Goal: Task Accomplishment & Management: Manage account settings

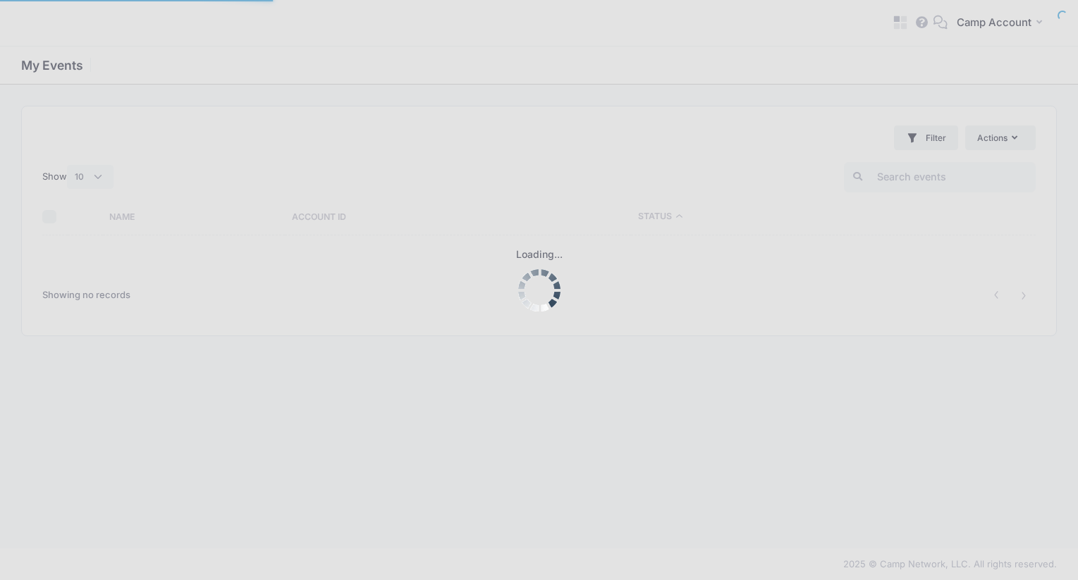
select select "10"
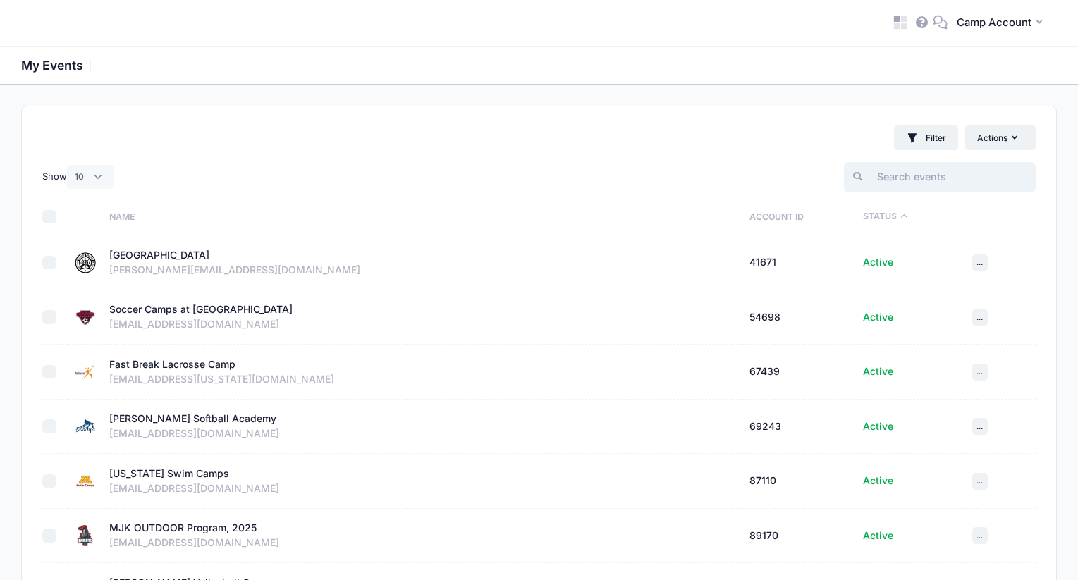
click at [986, 185] on input "search" at bounding box center [940, 177] width 192 height 30
paste input "398913"
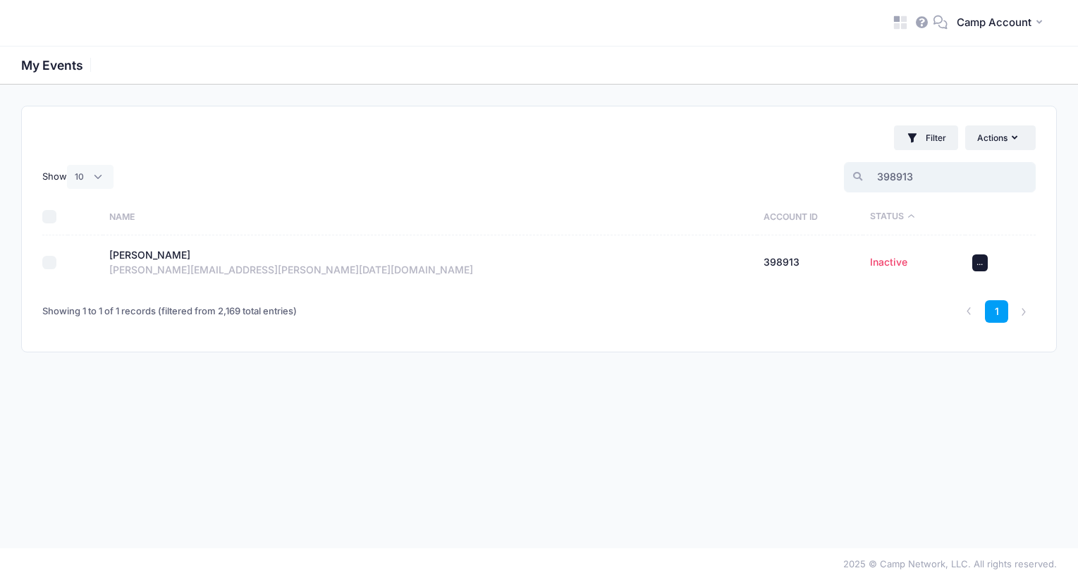
type input "398913"
click at [983, 264] on span "..." at bounding box center [979, 262] width 6 height 10
click at [959, 295] on link "View" at bounding box center [947, 294] width 68 height 27
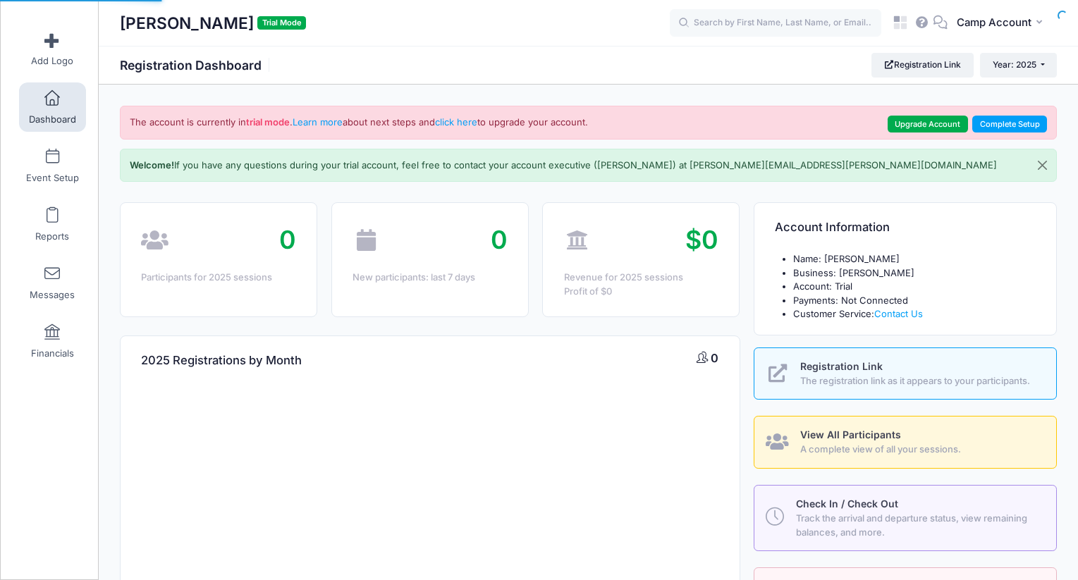
select select
click at [989, 33] on button "CA Camp Account" at bounding box center [1002, 23] width 109 height 32
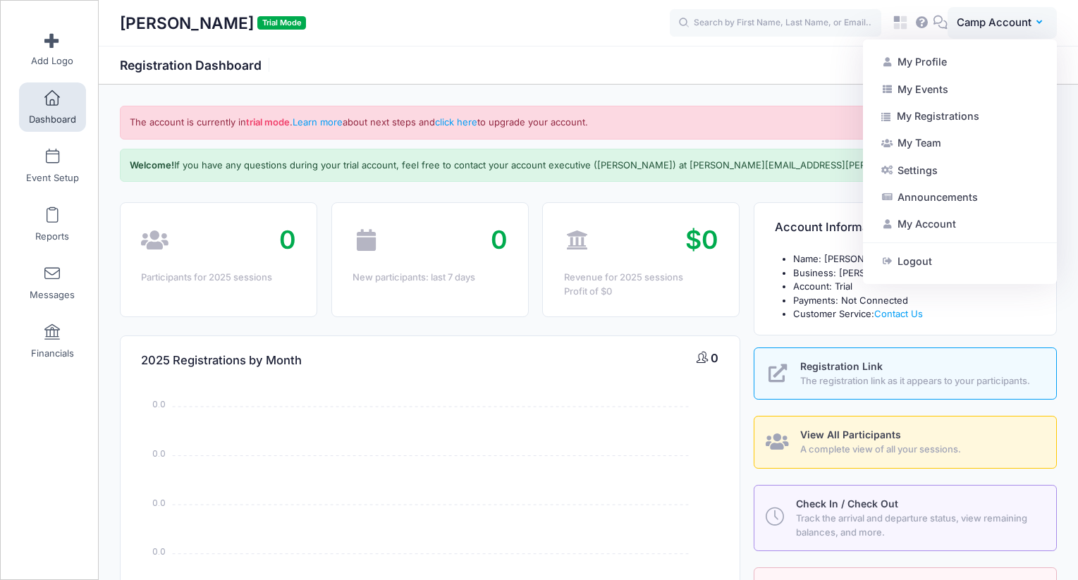
click at [478, 34] on div "Camp Andrew Trial Mode" at bounding box center [395, 23] width 550 height 32
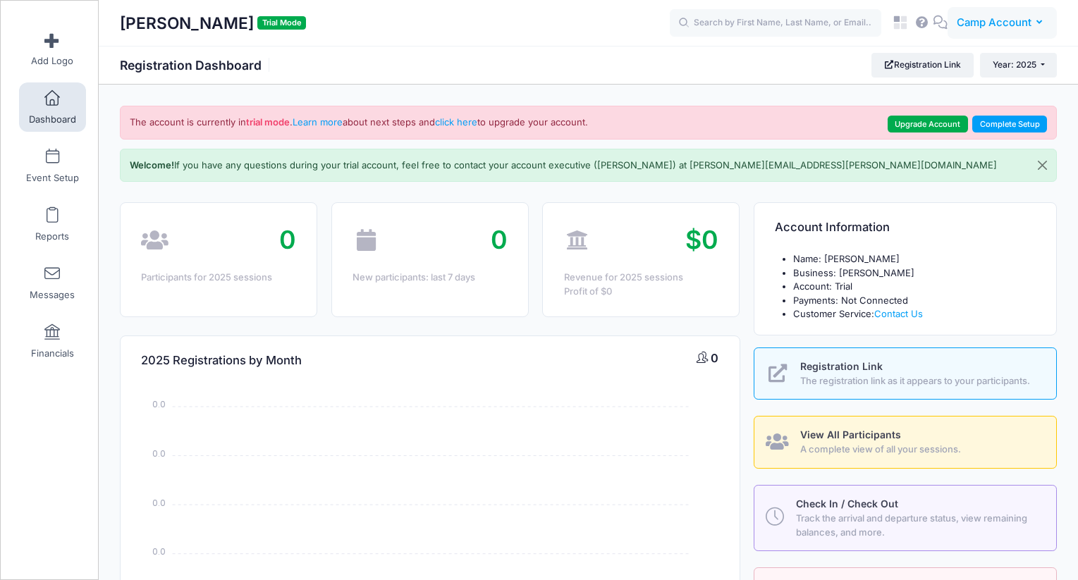
click at [990, 30] on span "Camp Account" at bounding box center [994, 23] width 75 height 16
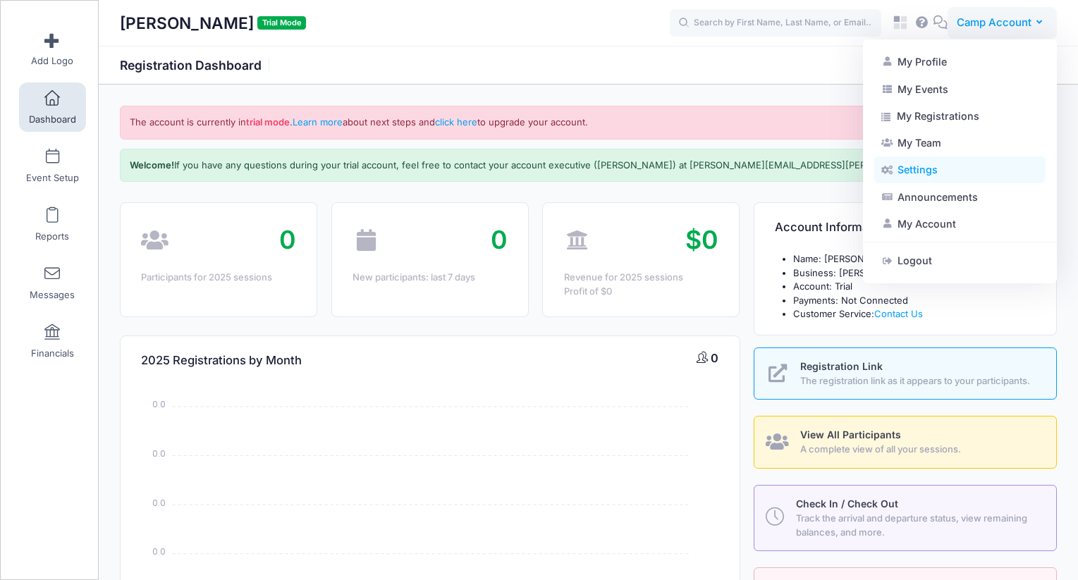
click at [958, 167] on link "Settings" at bounding box center [959, 170] width 171 height 27
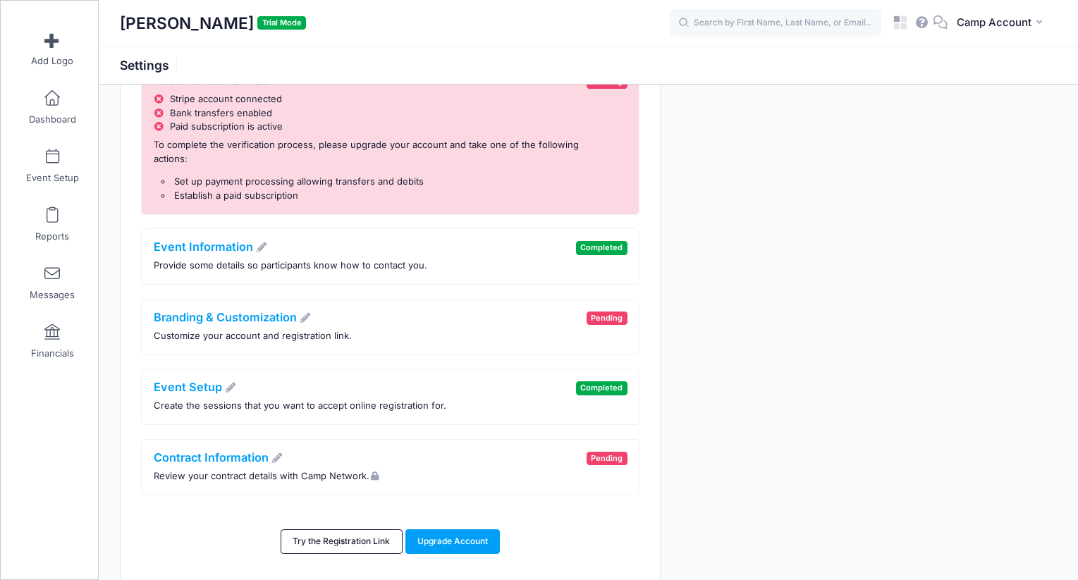
scroll to position [135, 0]
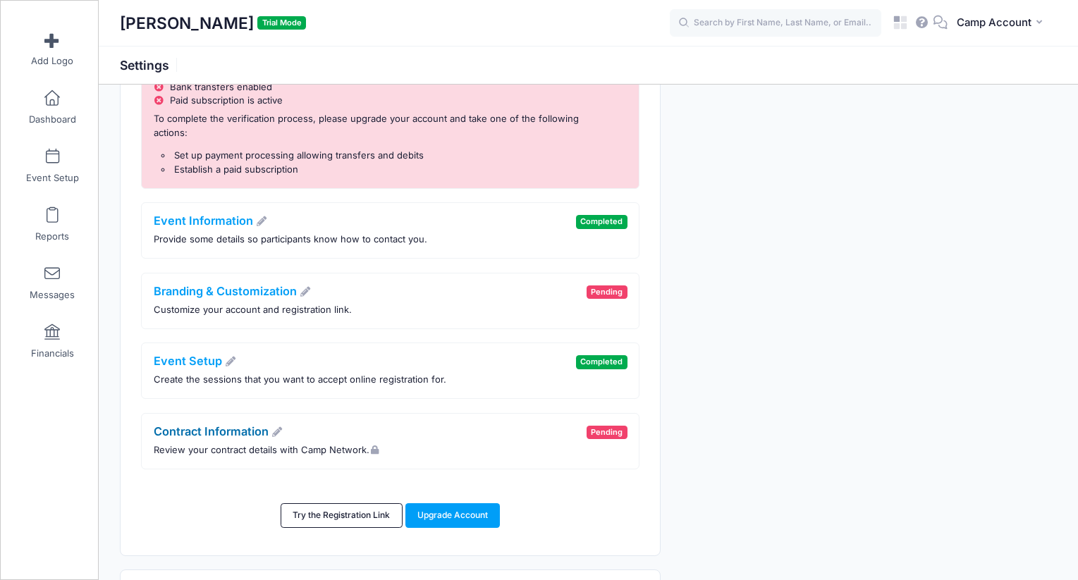
click at [243, 435] on link "Contract Information" at bounding box center [219, 431] width 130 height 14
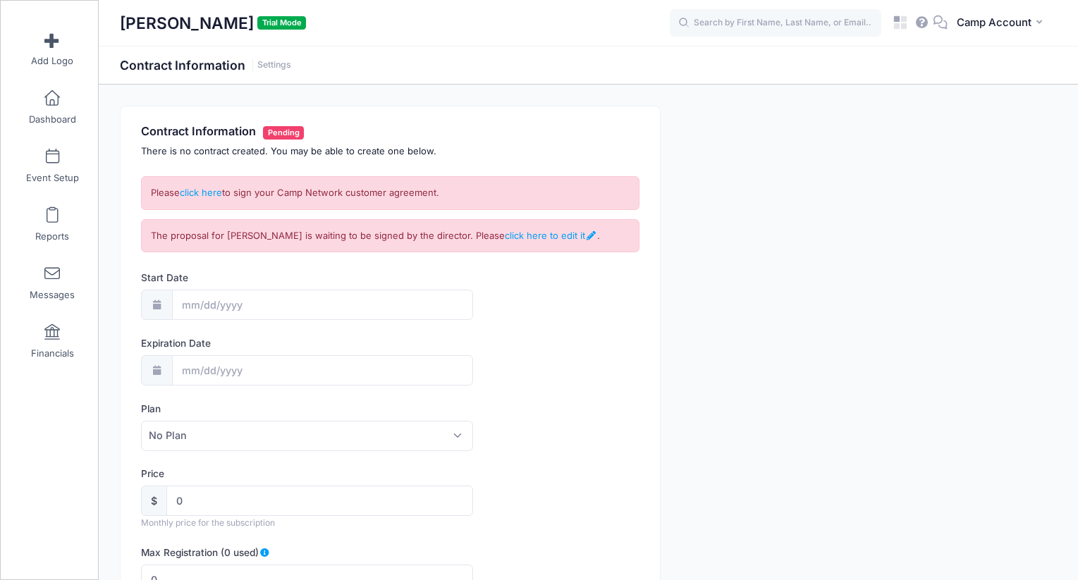
scroll to position [6, 0]
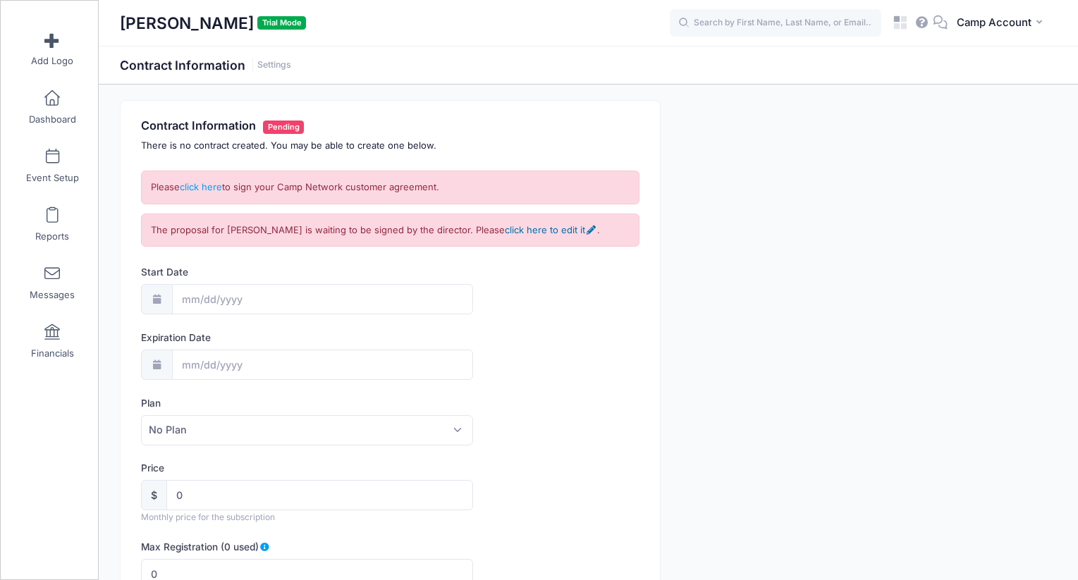
click at [544, 228] on link "click here to edit it" at bounding box center [551, 229] width 92 height 11
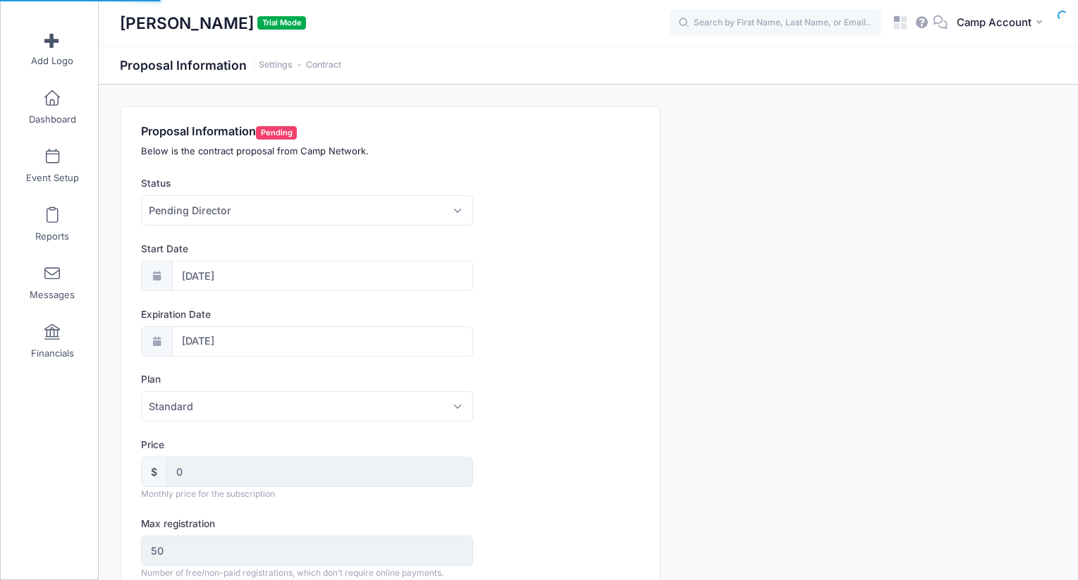
select select "0"
click at [52, 103] on span at bounding box center [52, 99] width 0 height 16
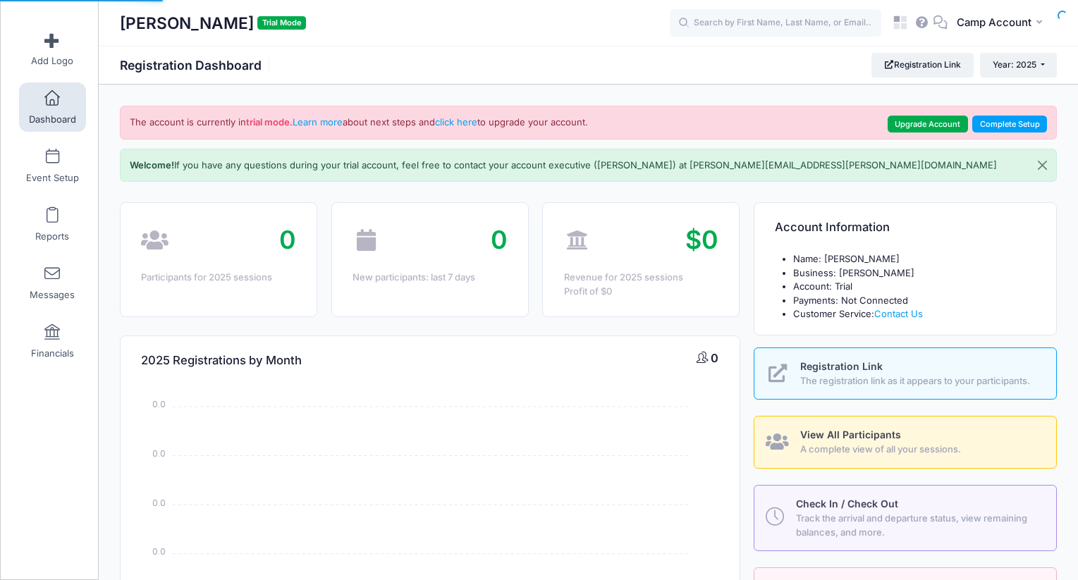
select select
click at [902, 128] on link "Upgrade Account" at bounding box center [928, 124] width 80 height 17
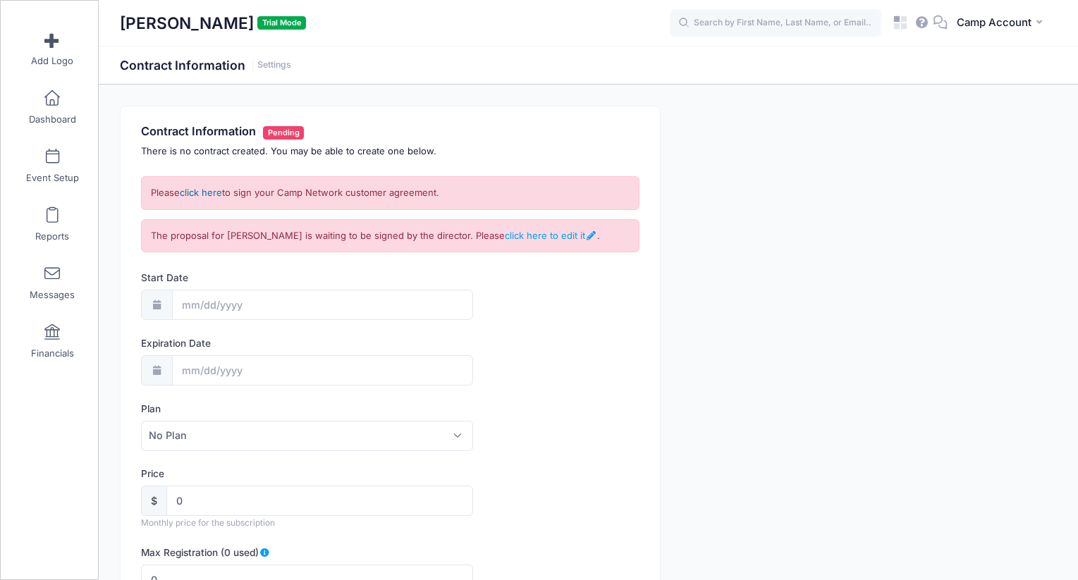
click at [201, 193] on link "click here" at bounding box center [201, 192] width 42 height 11
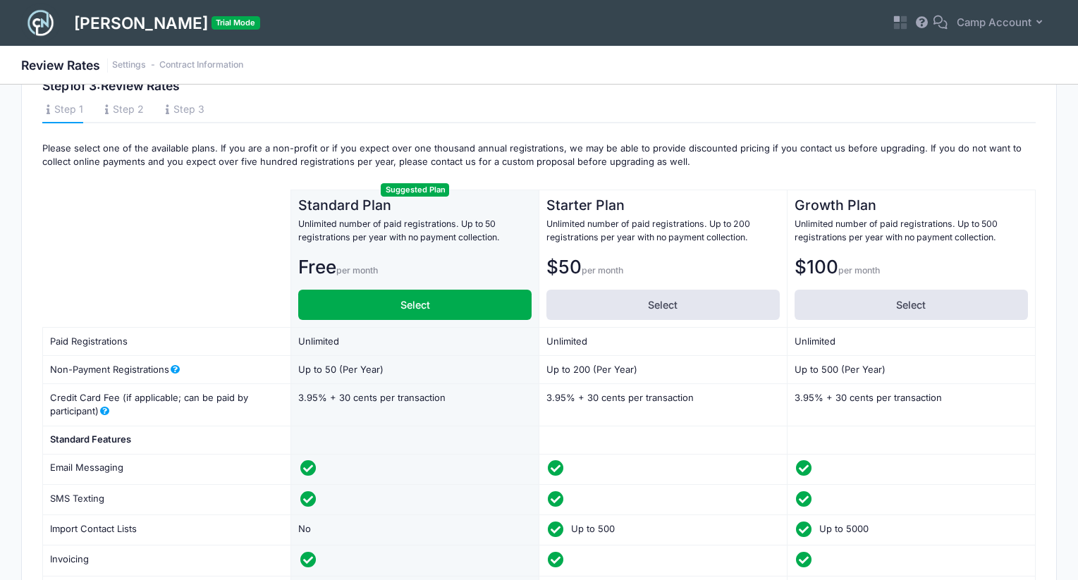
scroll to position [49, 0]
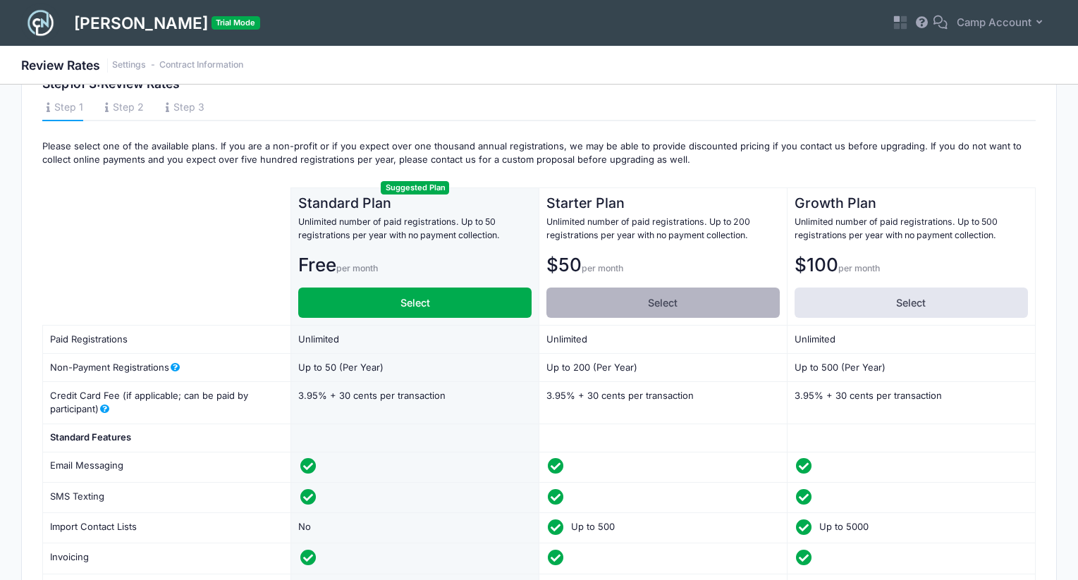
click at [717, 298] on label "Select" at bounding box center [662, 303] width 233 height 30
click at [556, 297] on input "Select" at bounding box center [550, 292] width 9 height 9
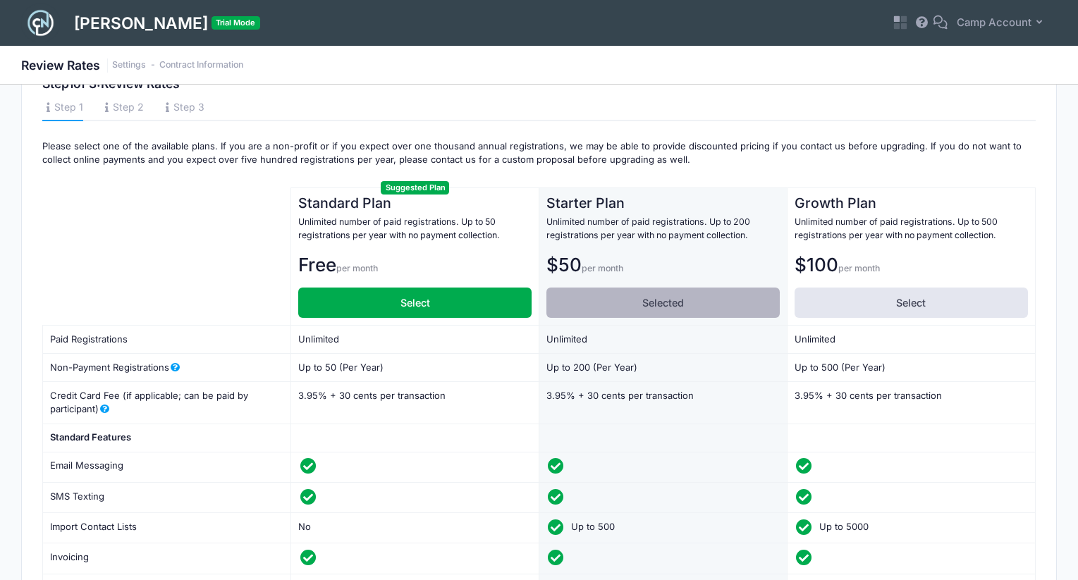
scroll to position [0, 0]
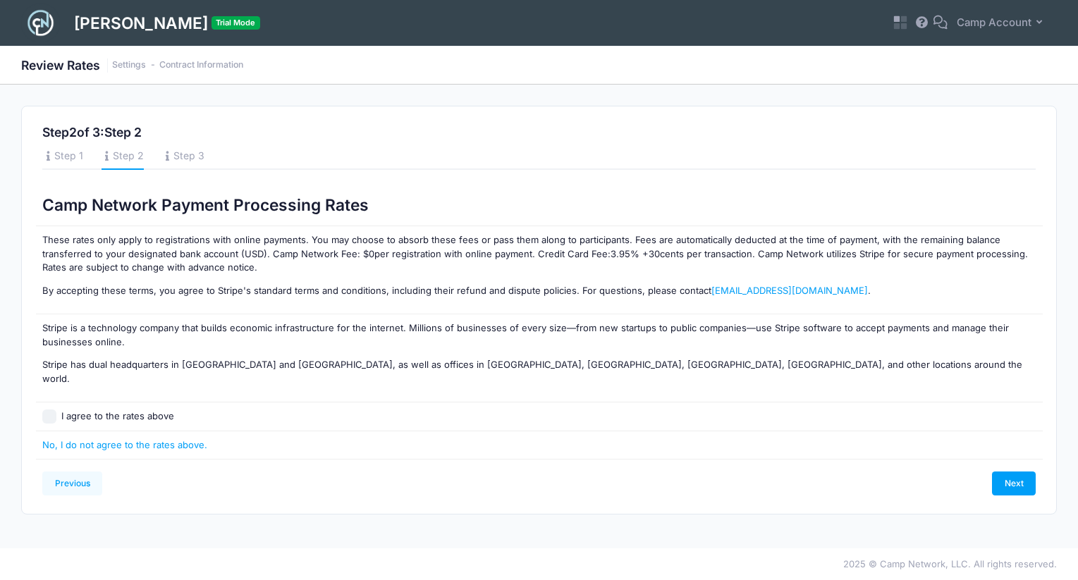
click at [128, 410] on label "I agree to the rates above" at bounding box center [117, 417] width 113 height 14
click at [56, 410] on input "I agree to the rates above" at bounding box center [49, 417] width 14 height 14
checkbox input "true"
click at [1006, 472] on link "Next" at bounding box center [1014, 484] width 44 height 24
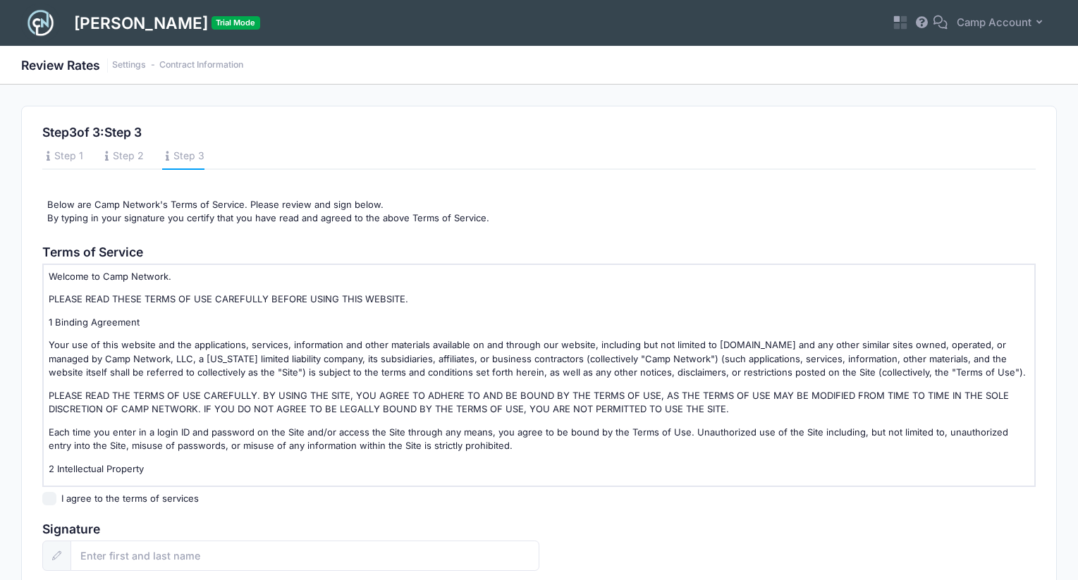
click at [161, 494] on label "I agree to the terms of services" at bounding box center [129, 499] width 137 height 14
click at [56, 494] on input "I agree to the terms of services" at bounding box center [49, 499] width 14 height 14
checkbox input "true"
click at [194, 553] on input "text" at bounding box center [305, 556] width 468 height 30
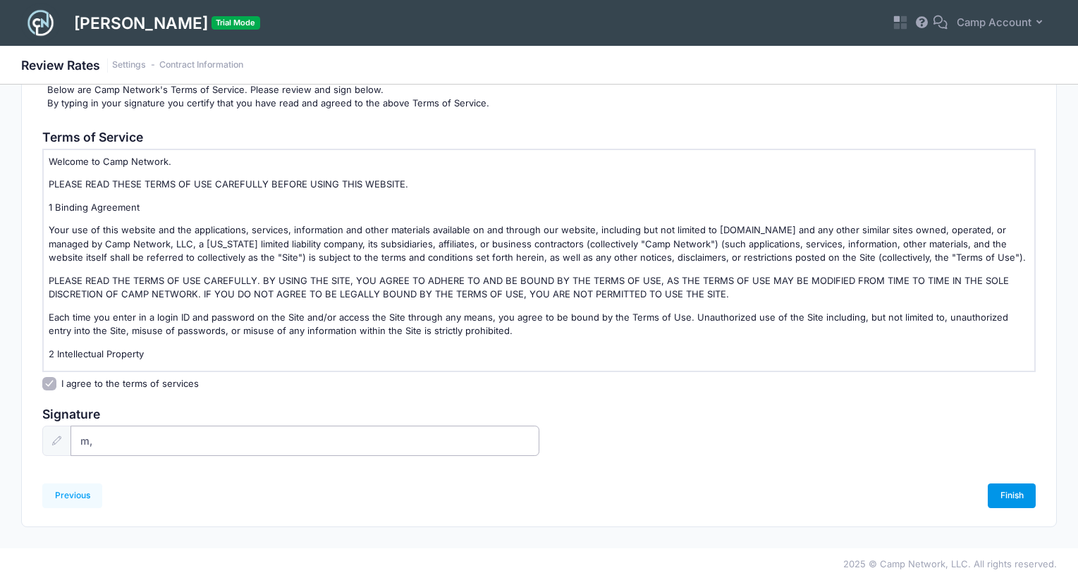
type input "m,"
click at [1008, 490] on link "Finish" at bounding box center [1012, 496] width 48 height 24
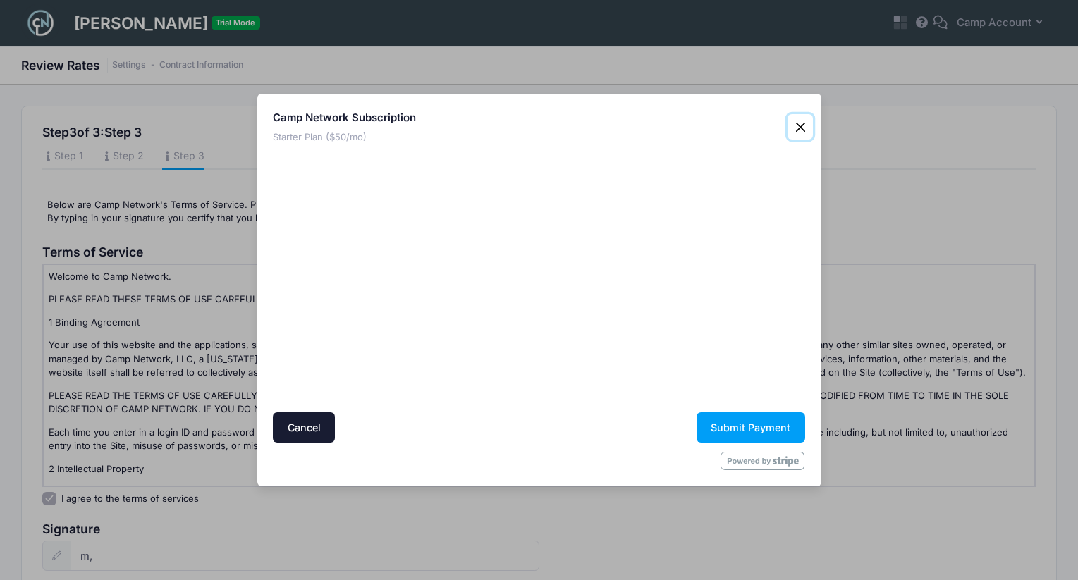
click at [802, 123] on button "Close" at bounding box center [799, 126] width 25 height 25
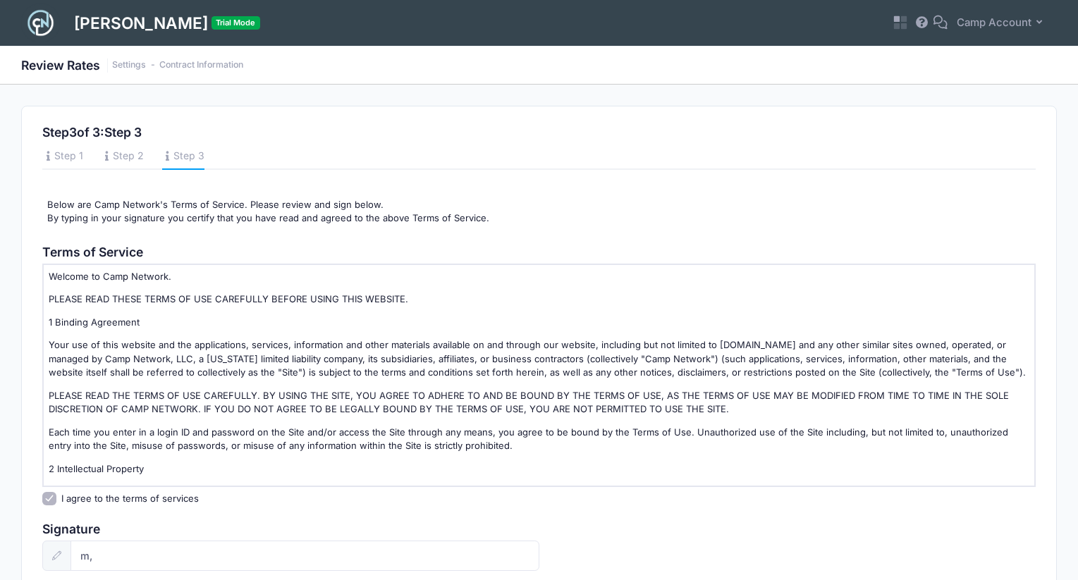
scroll to position [115, 0]
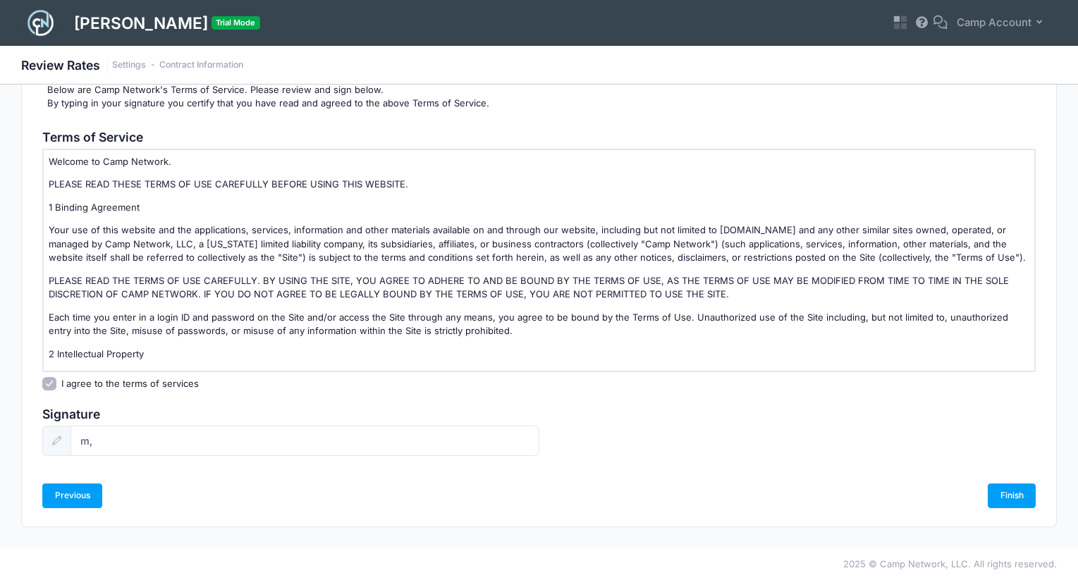
click at [72, 496] on link "Previous" at bounding box center [72, 496] width 60 height 24
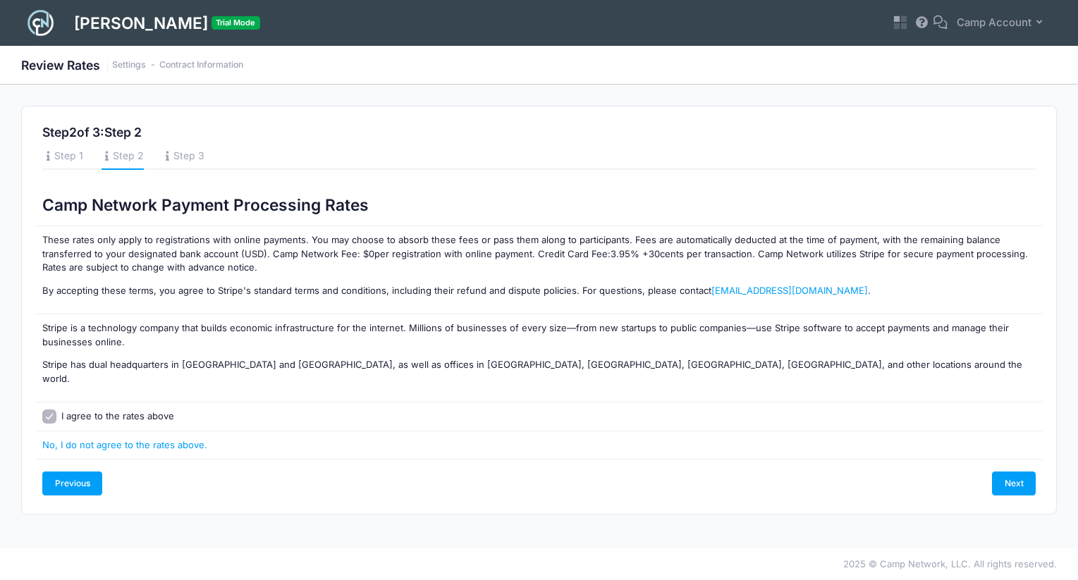
scroll to position [0, 0]
click at [81, 472] on link "Previous" at bounding box center [72, 484] width 60 height 24
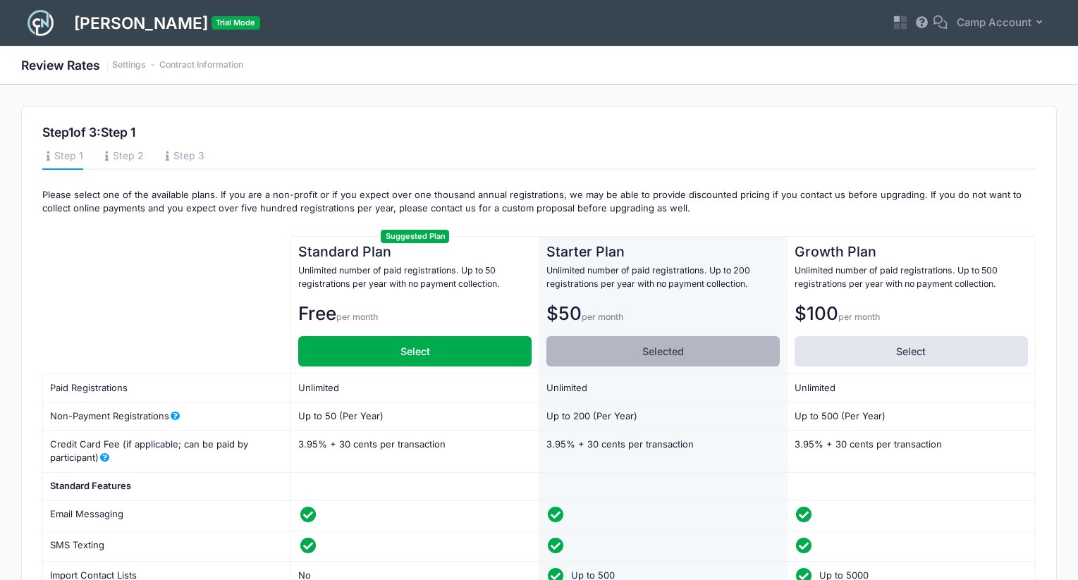
click at [568, 140] on h3 "Step 1 of 3: Step 1" at bounding box center [538, 132] width 993 height 15
click at [716, 137] on h3 "Step 1 of 3: Step 1" at bounding box center [538, 132] width 993 height 15
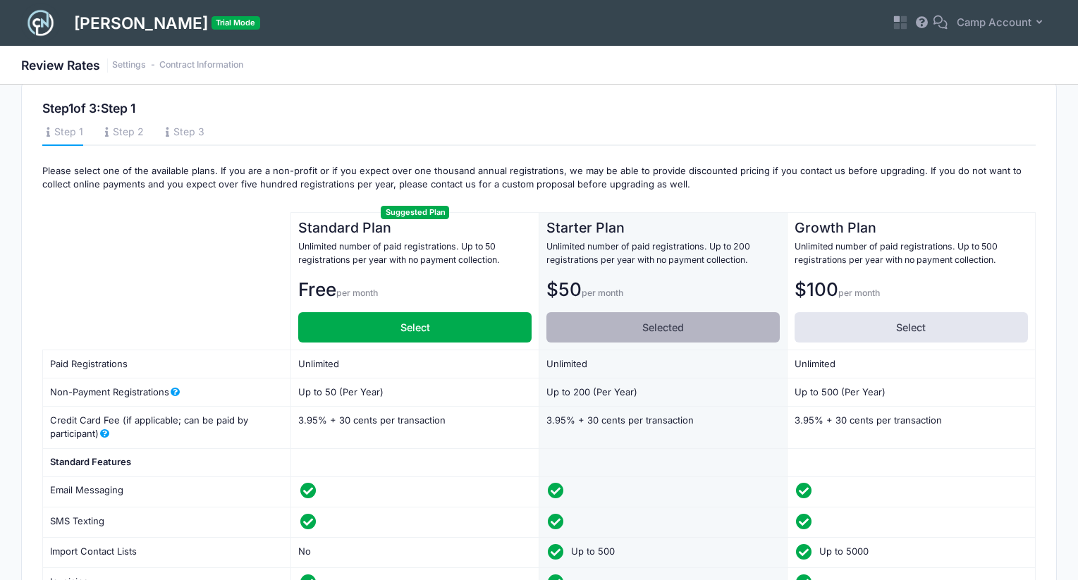
scroll to position [28, 0]
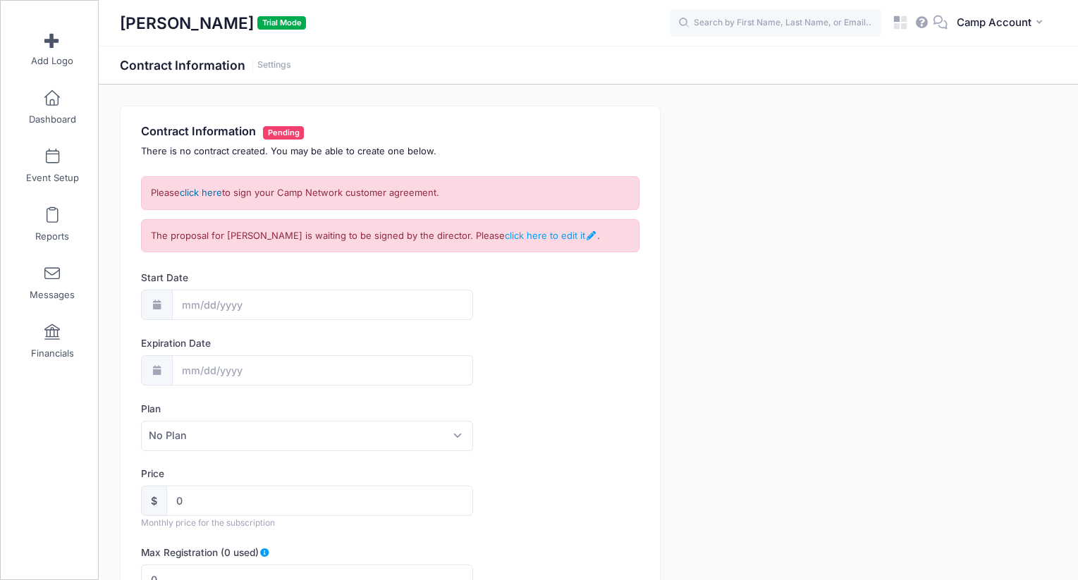
click at [209, 193] on link "click here" at bounding box center [201, 192] width 42 height 11
click at [45, 113] on link "Dashboard" at bounding box center [52, 106] width 67 height 49
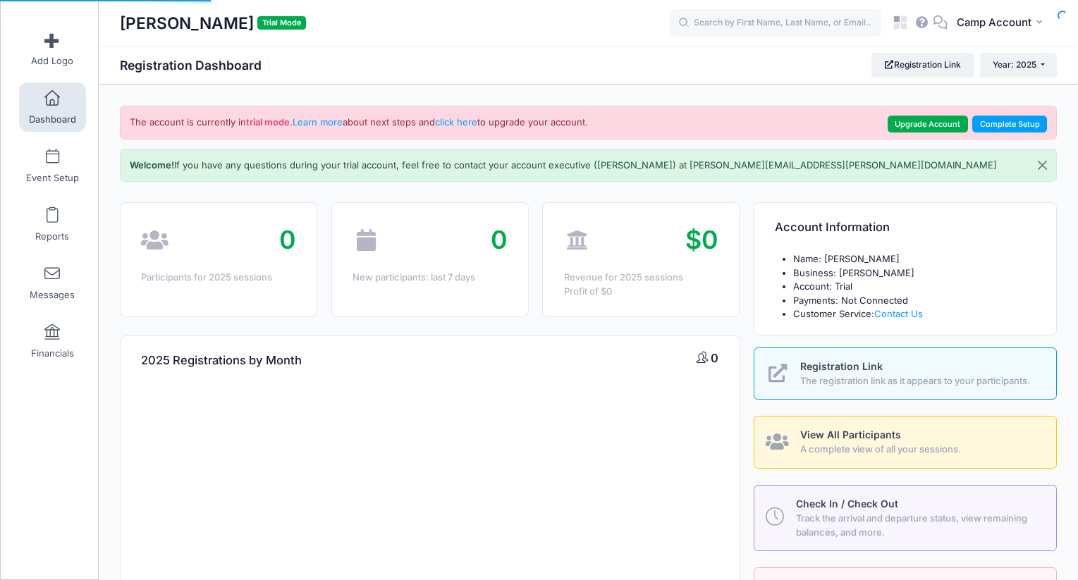
select select
click at [909, 18] on link at bounding box center [900, 22] width 28 height 28
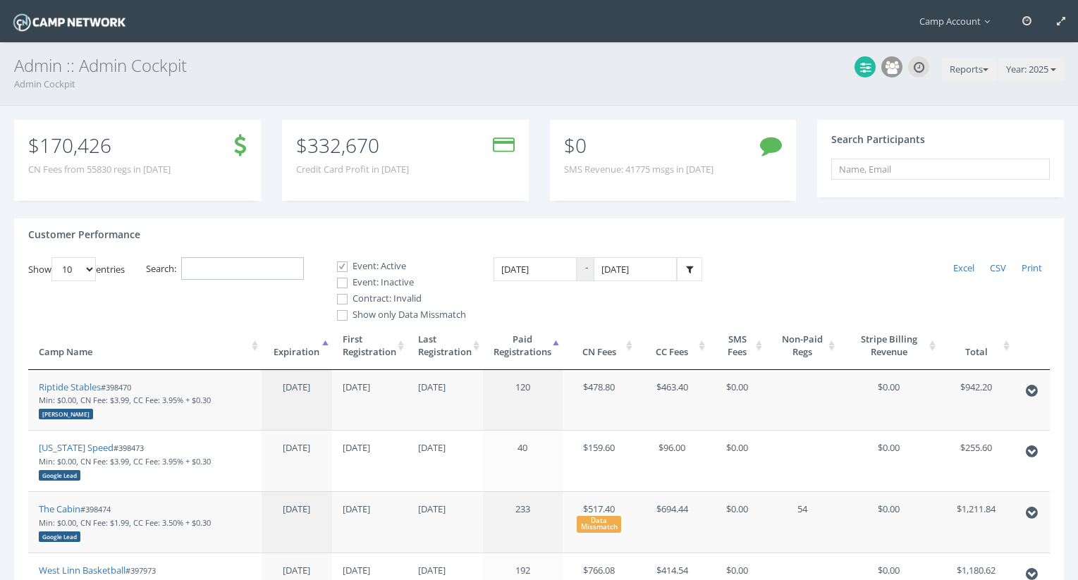
click at [291, 264] on input "Search:" at bounding box center [242, 268] width 123 height 23
paste input "[EMAIL_ADDRESS][DOMAIN_NAME]"
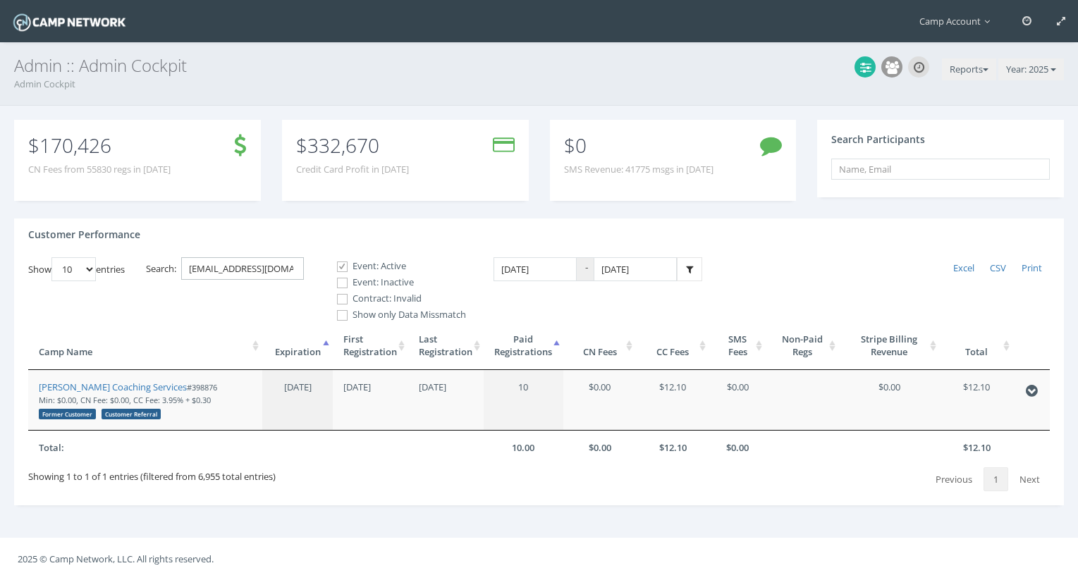
scroll to position [0, 27]
type input "[EMAIL_ADDRESS][DOMAIN_NAME]"
click at [370, 279] on label "Event: Inactive" at bounding box center [395, 283] width 141 height 14
click at [341, 279] on input "Event: Inactive" at bounding box center [334, 282] width 13 height 13
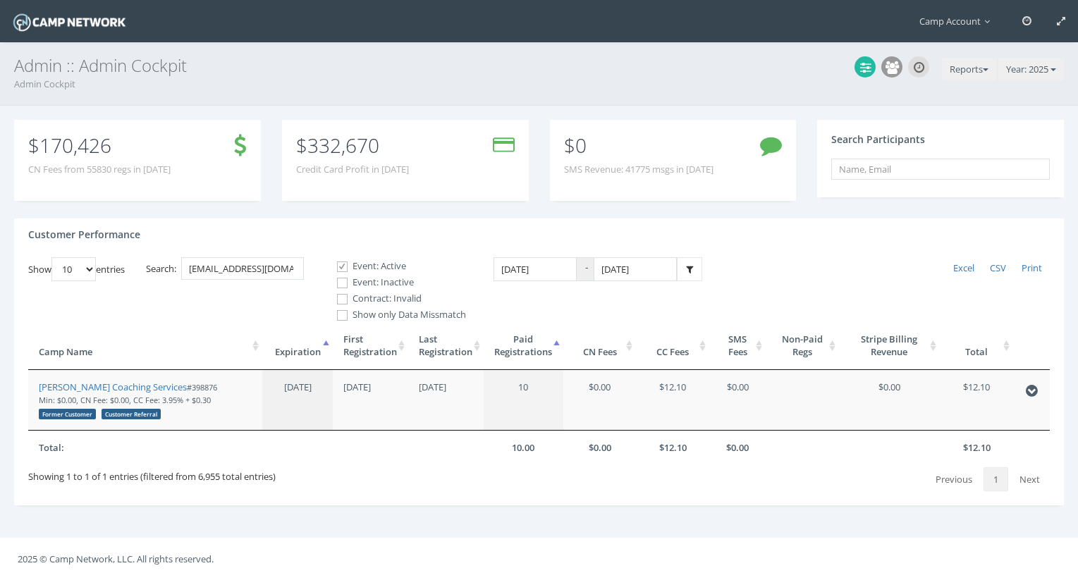
checkbox input "true"
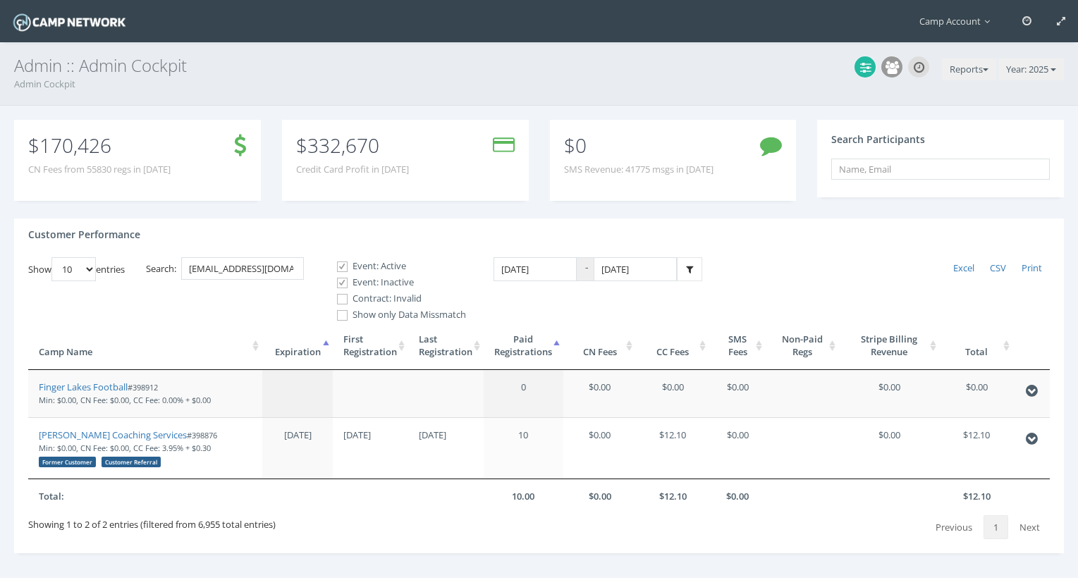
click at [369, 299] on label "Contract: Invalid" at bounding box center [395, 299] width 141 height 14
click at [341, 299] on input "Contract: Invalid" at bounding box center [334, 299] width 13 height 13
checkbox input "true"
drag, startPoint x: 112, startPoint y: 388, endPoint x: 161, endPoint y: 6, distance: 385.2
click at [0, 0] on main "Camp Account My Profile My Events My Team" at bounding box center [539, 310] width 1078 height 620
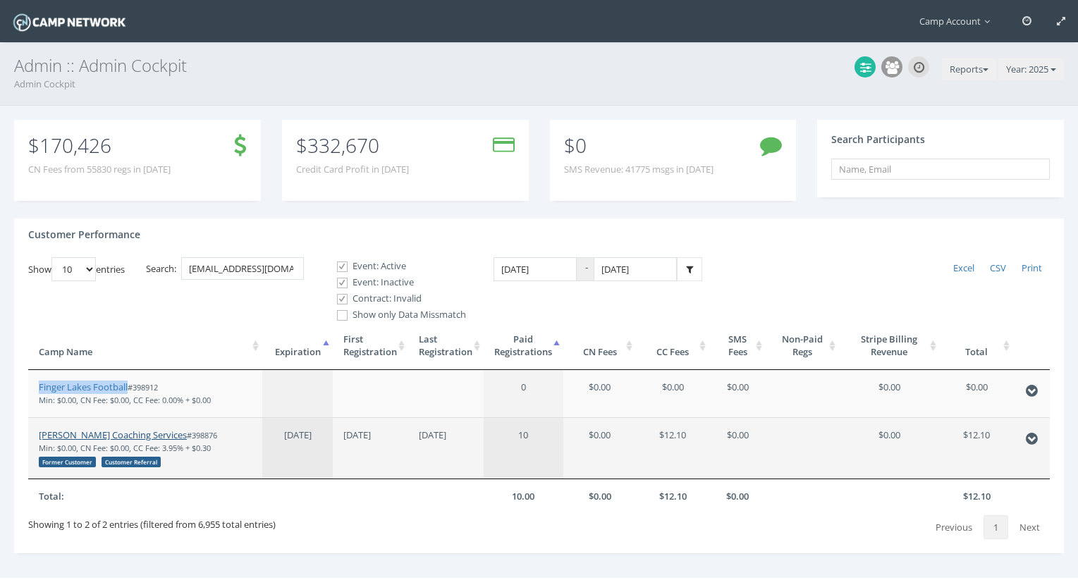
click at [135, 439] on link "[PERSON_NAME] Coaching Services" at bounding box center [113, 435] width 148 height 13
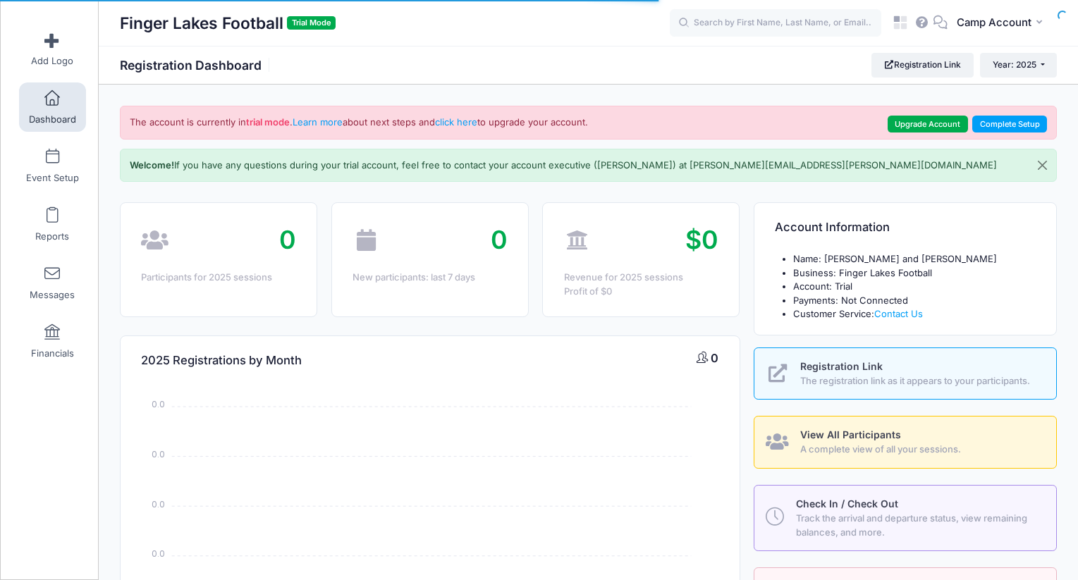
select select
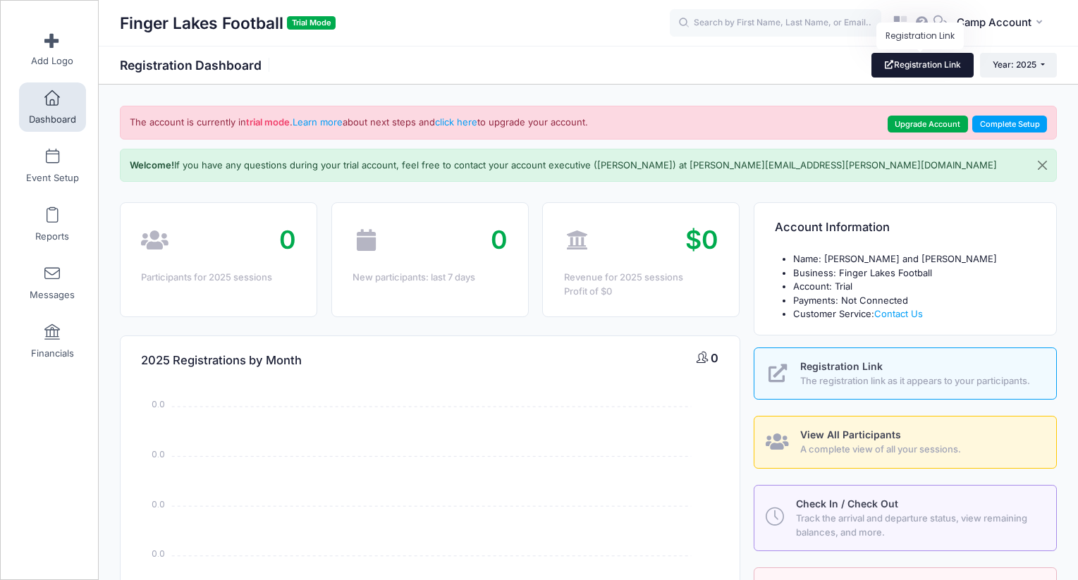
click at [935, 67] on link "Registration Link" at bounding box center [922, 65] width 102 height 24
click at [895, 66] on link "Registration Link" at bounding box center [922, 65] width 102 height 24
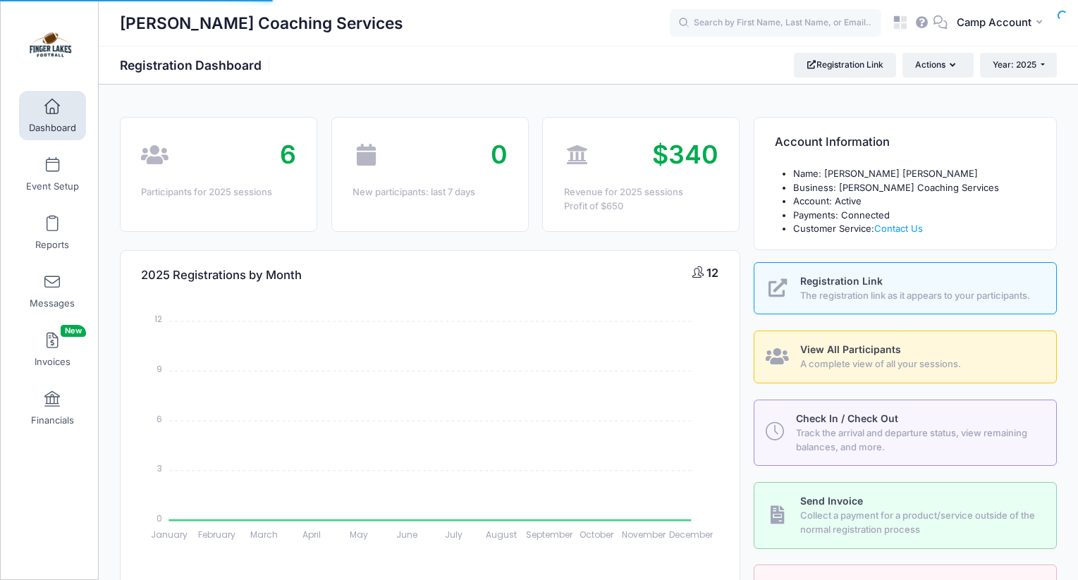
select select
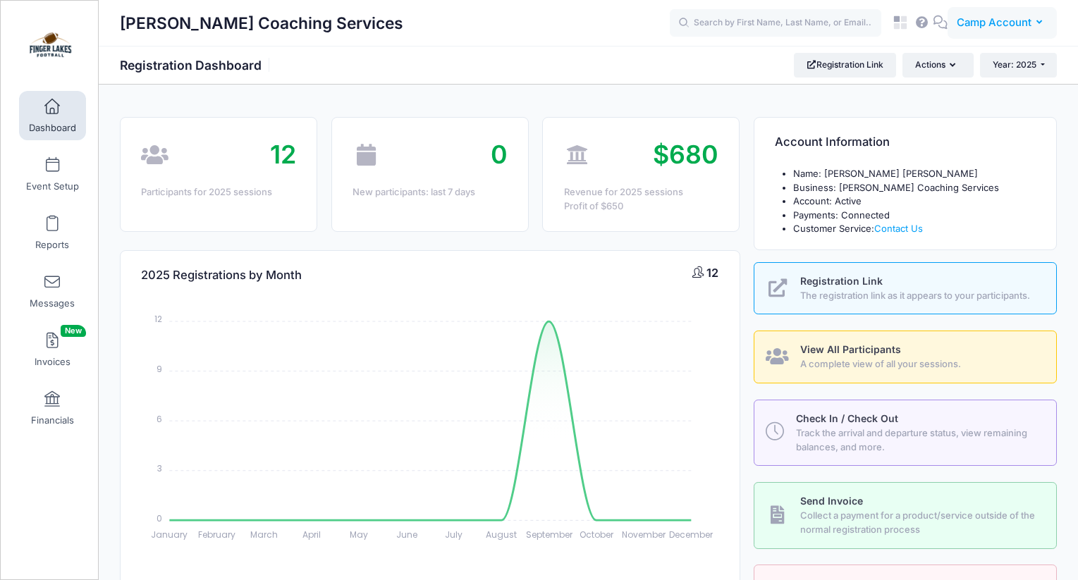
click at [1013, 30] on span "Camp Account" at bounding box center [994, 23] width 75 height 16
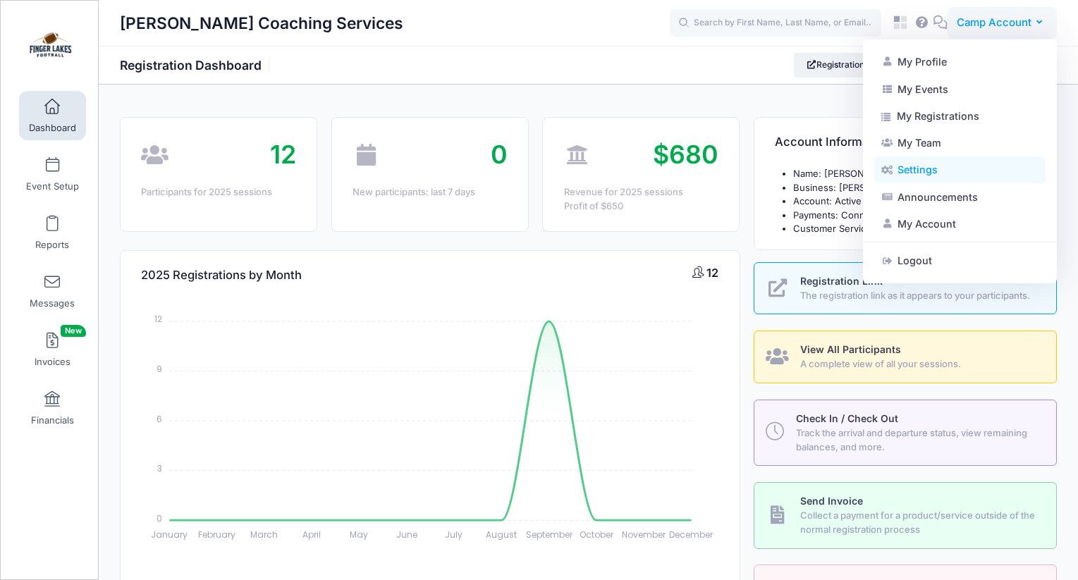
click at [979, 176] on link "Settings" at bounding box center [959, 170] width 171 height 27
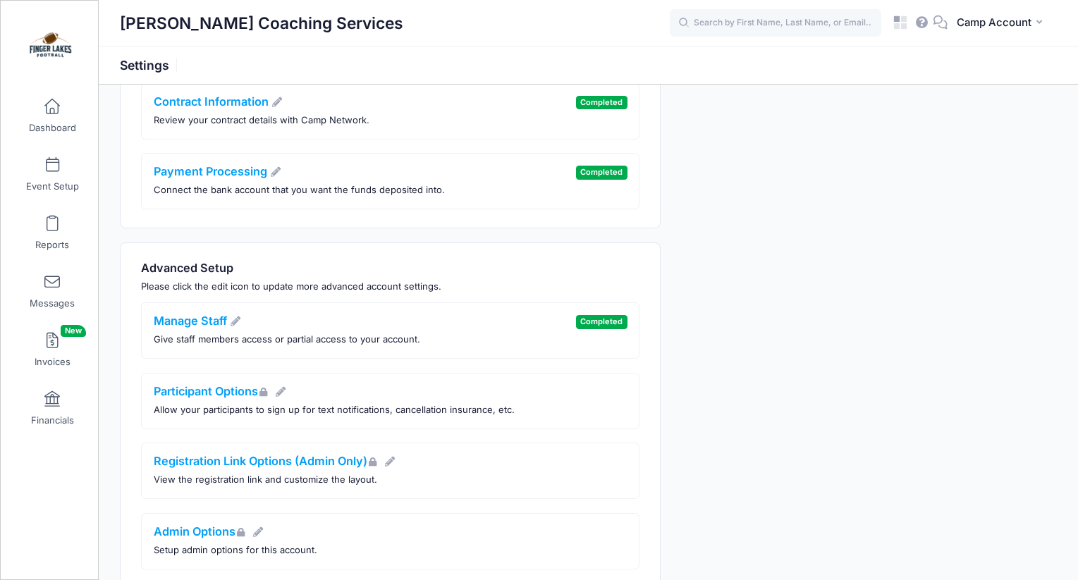
scroll to position [283, 0]
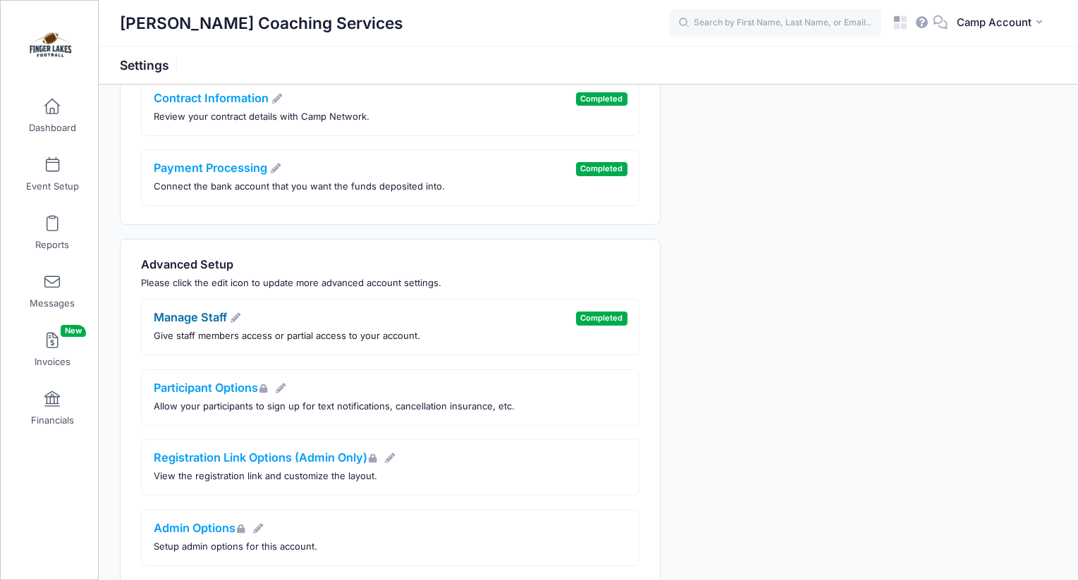
click at [218, 316] on link "Manage Staff" at bounding box center [198, 317] width 88 height 14
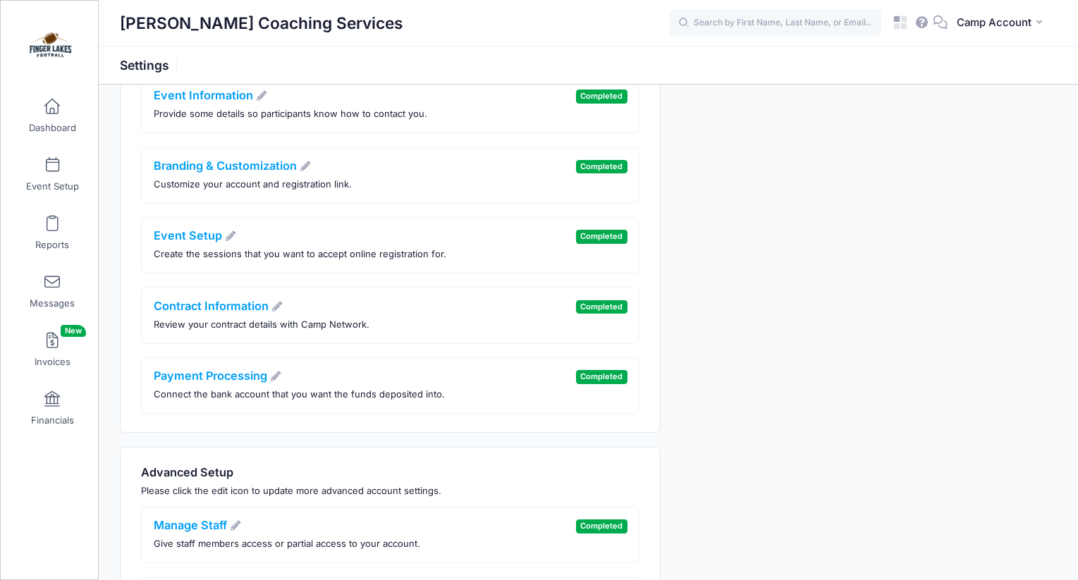
scroll to position [237, 0]
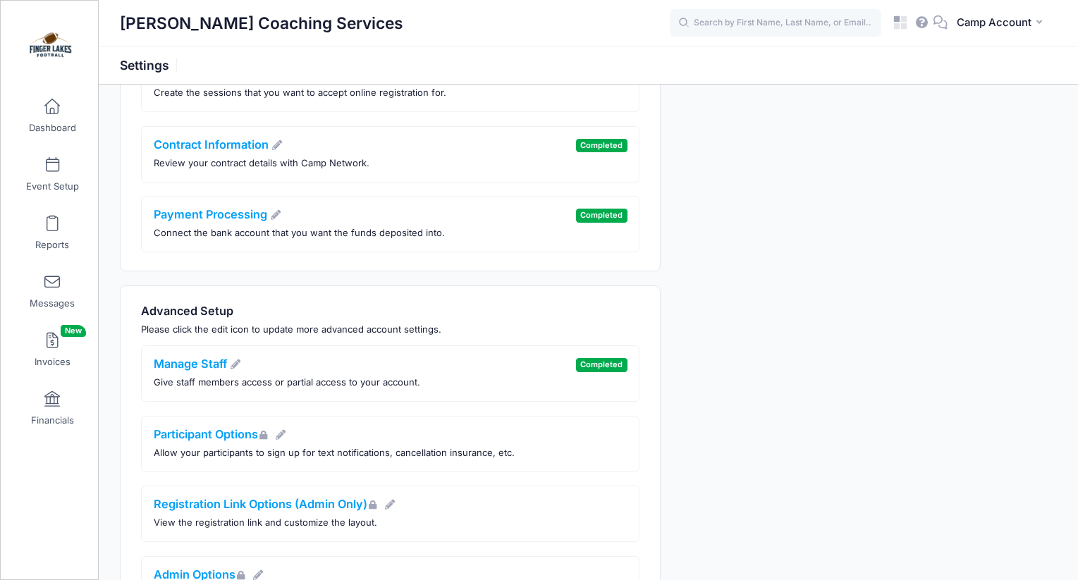
click at [207, 372] on div "Manage Staff Give staff members access or partial access to your account." at bounding box center [287, 373] width 266 height 32
click at [206, 365] on link "Manage Staff" at bounding box center [198, 364] width 88 height 14
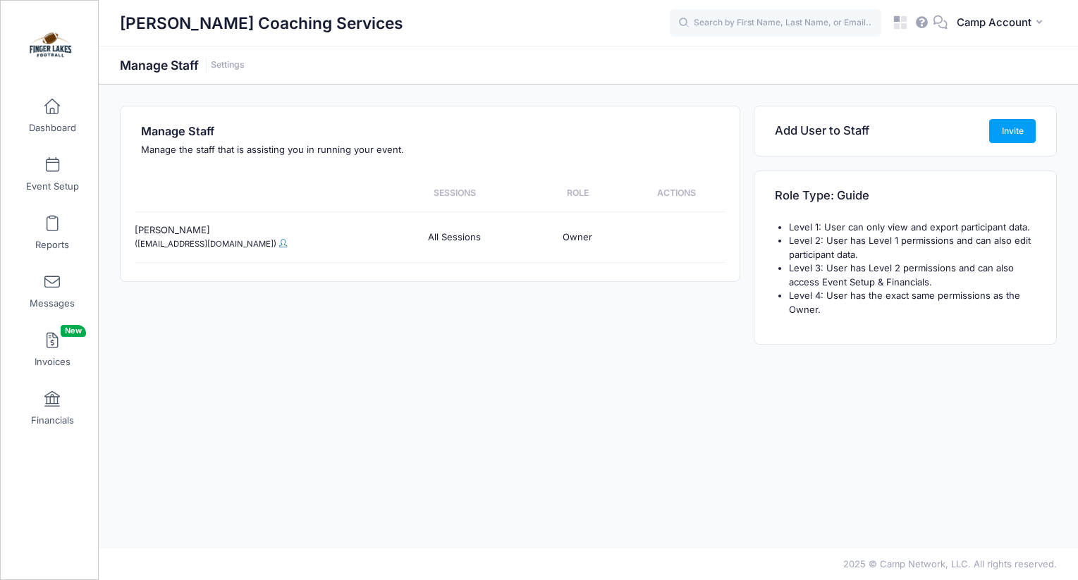
click at [279, 244] on span at bounding box center [283, 243] width 8 height 8
